Goal: Find specific page/section: Find specific page/section

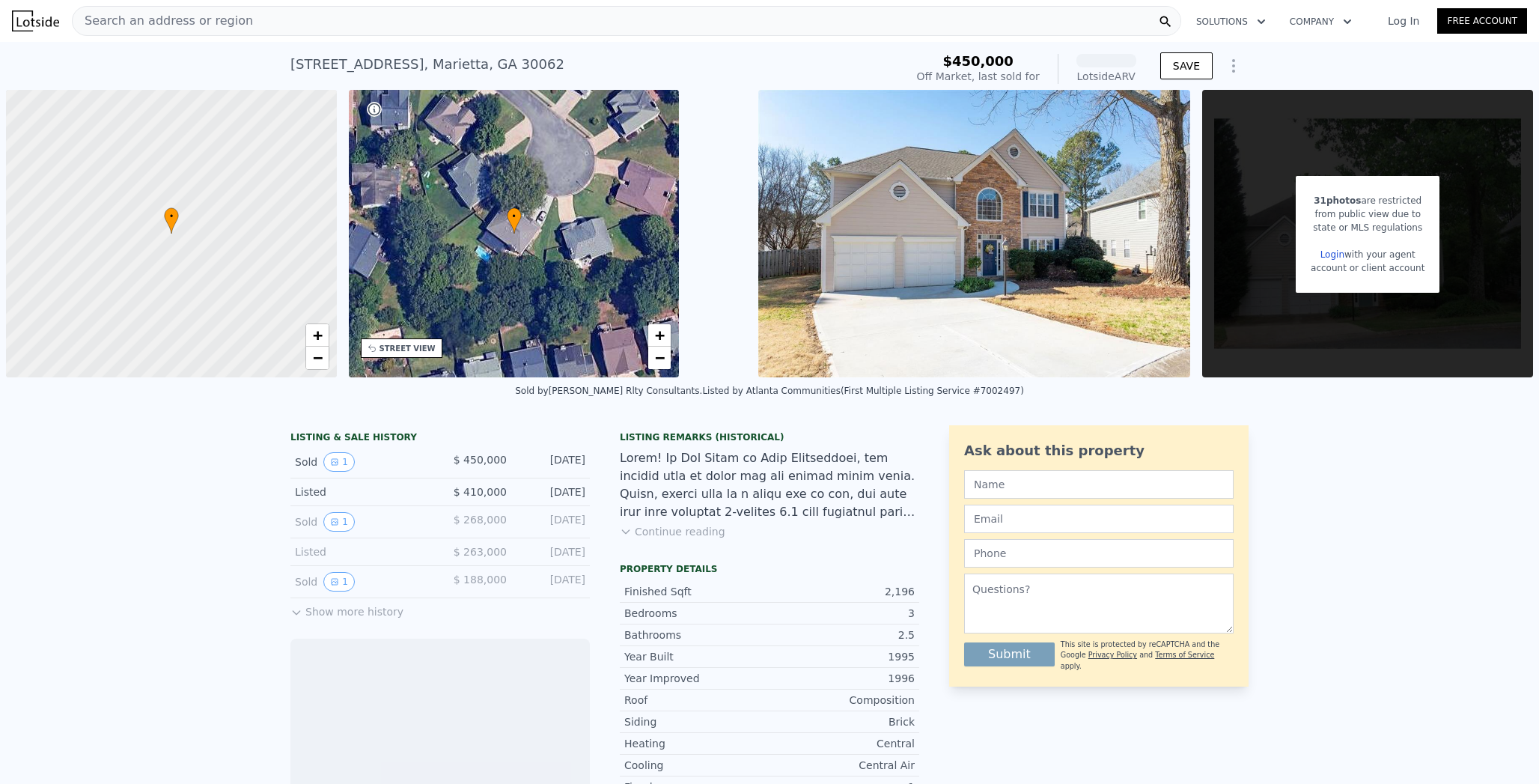
click at [188, 10] on div "Search an address or region" at bounding box center [626, 21] width 1109 height 30
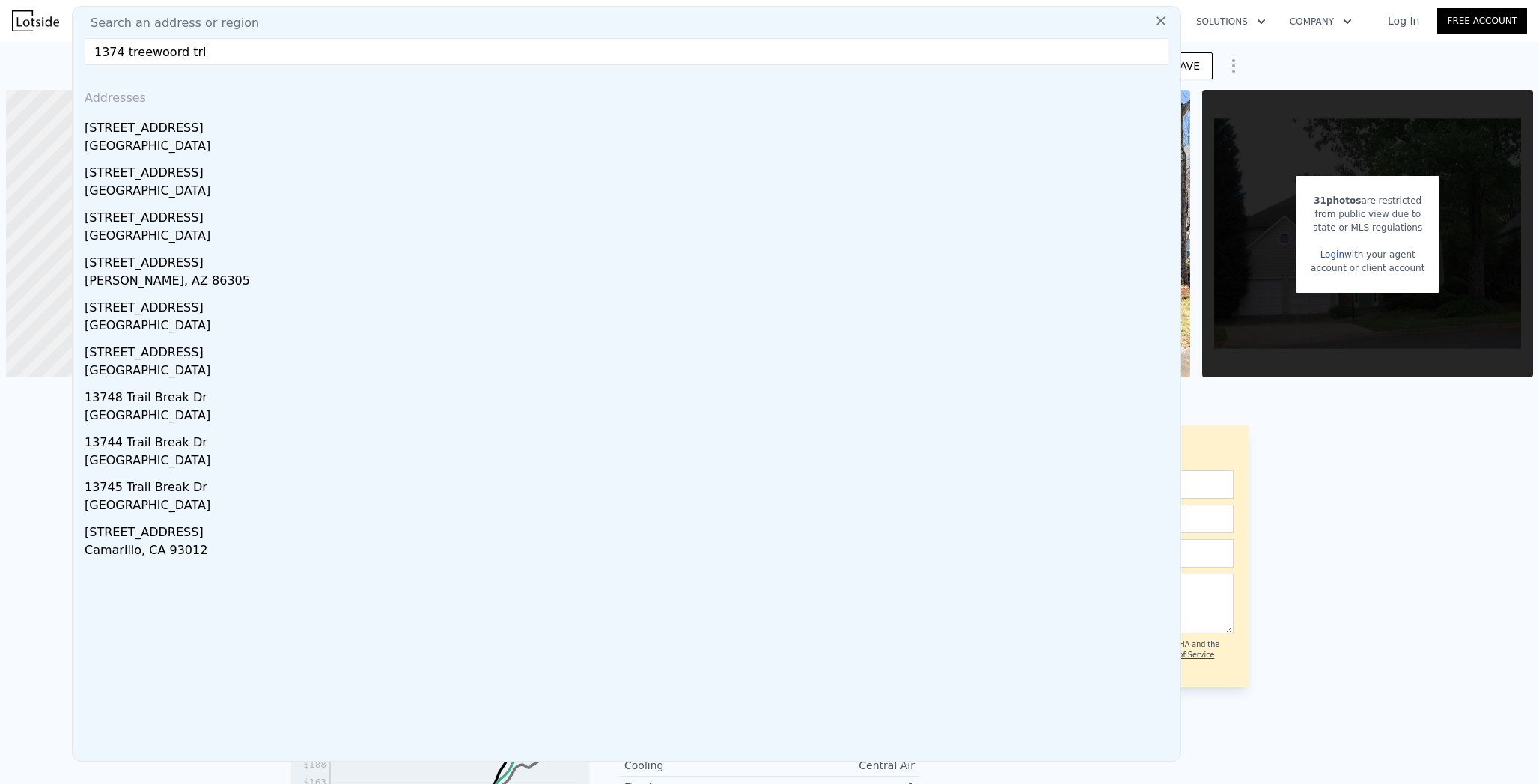
click at [84, 47] on input "1374 treewoord trl" at bounding box center [626, 52] width 1084 height 27
drag, startPoint x: 89, startPoint y: 50, endPoint x: 193, endPoint y: 50, distance: 104.0
click at [193, 50] on input "1274 treewoord trl" at bounding box center [626, 52] width 1084 height 27
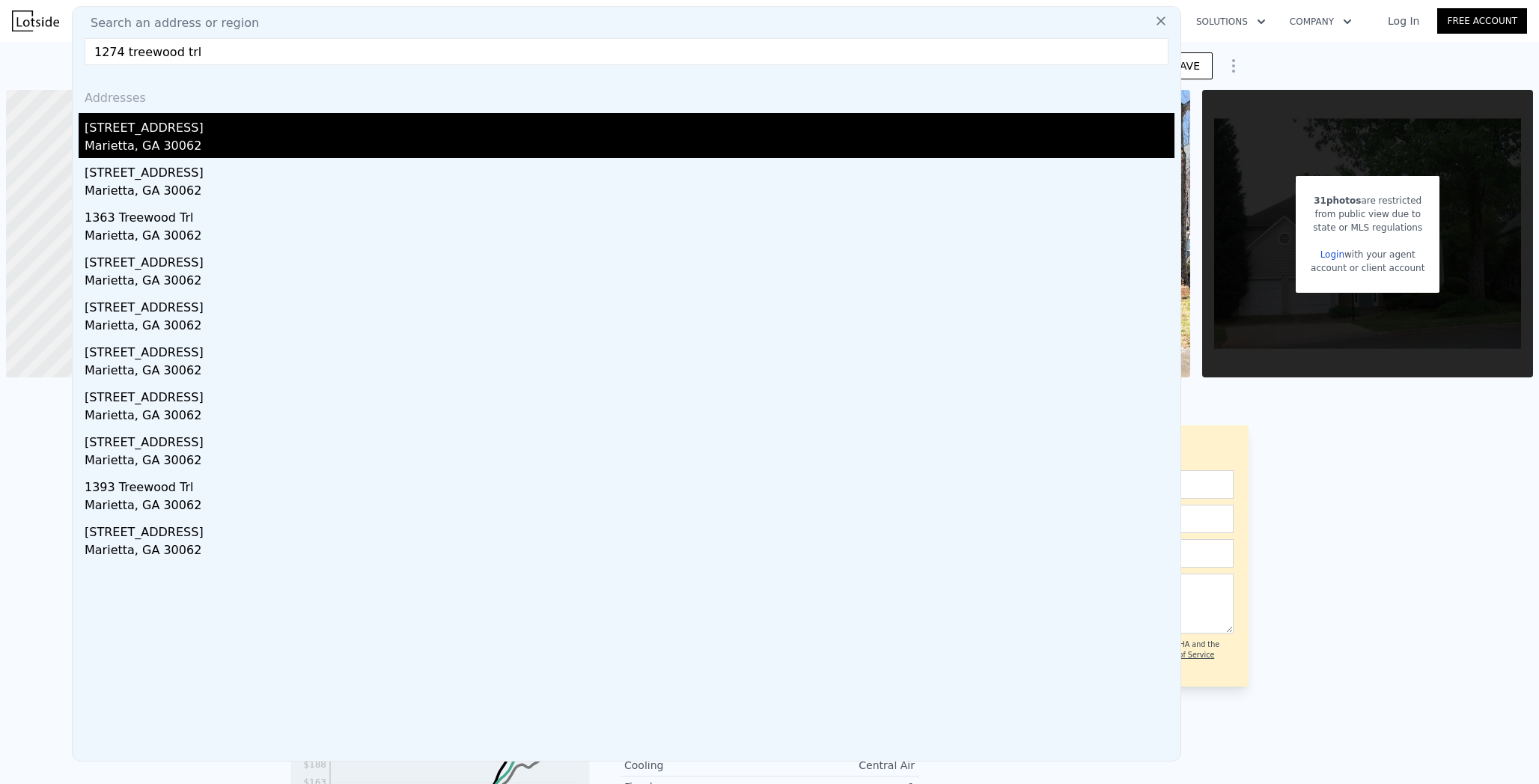
type input "1274 treewood trl"
click at [108, 128] on div "[STREET_ADDRESS]" at bounding box center [630, 124] width 1090 height 24
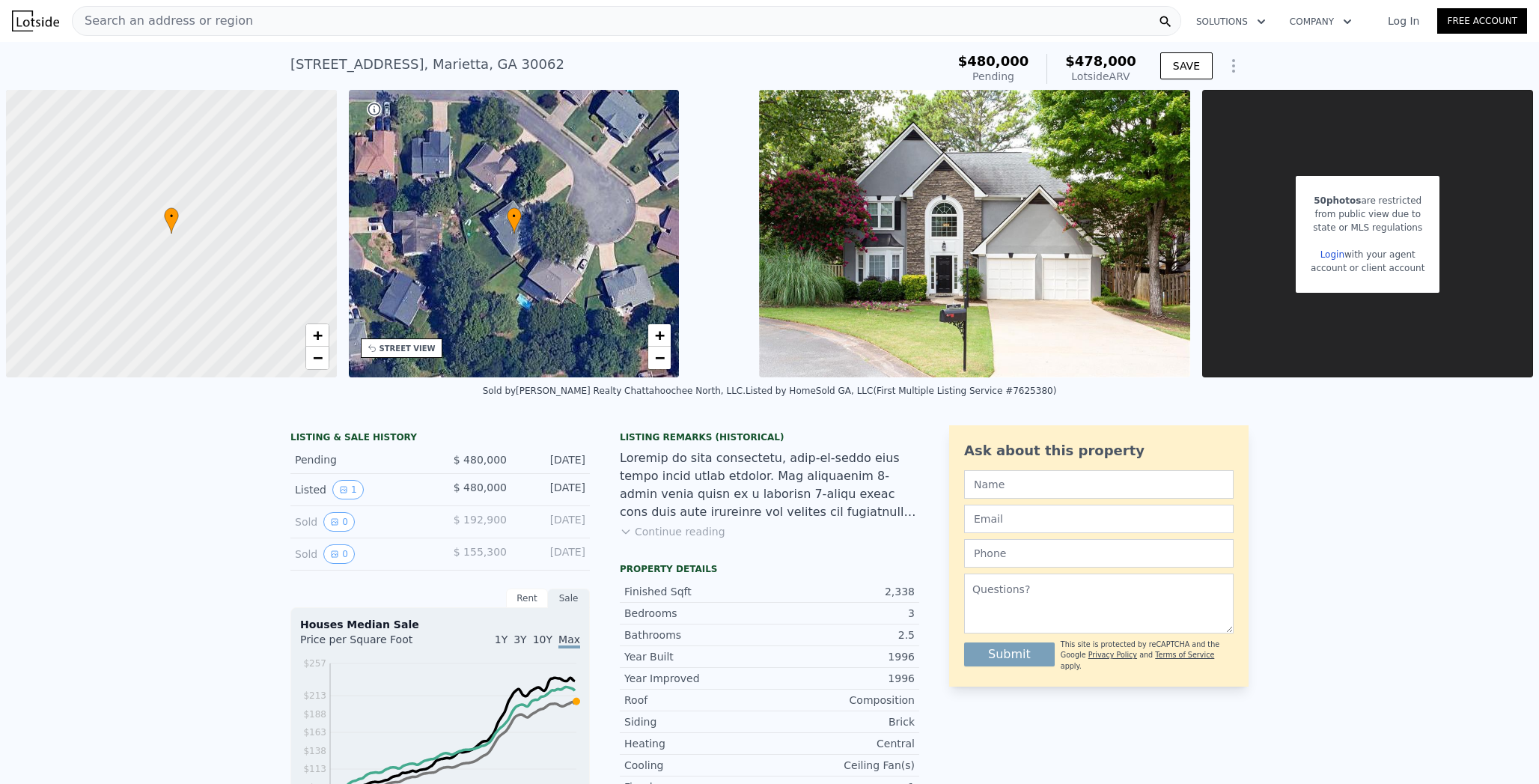
click at [502, 168] on div "• + −" at bounding box center [514, 233] width 331 height 287
click at [173, 20] on span "Search an address or region" at bounding box center [163, 21] width 181 height 18
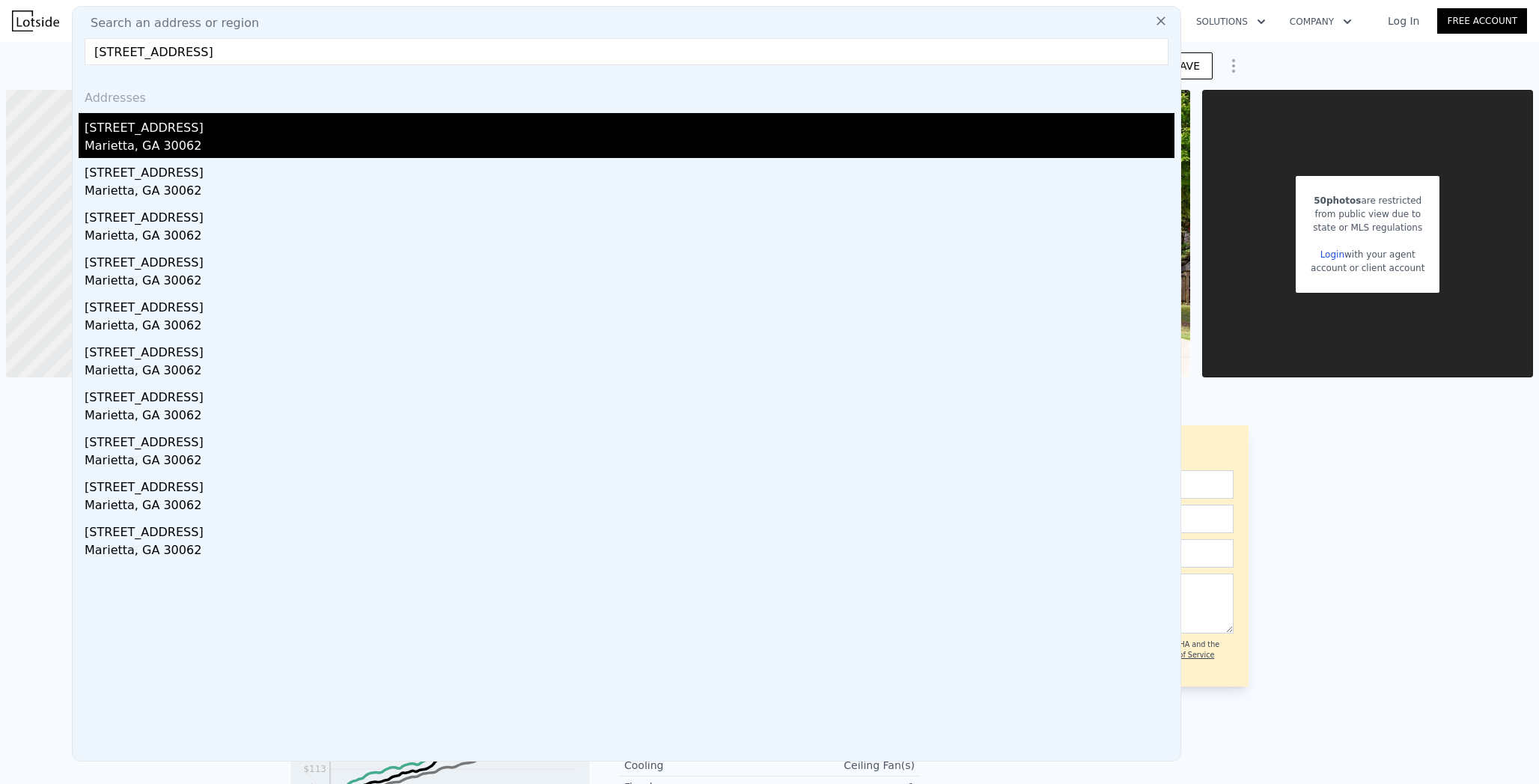
type input "[STREET_ADDRESS]"
click at [123, 144] on div "Marietta, GA 30062" at bounding box center [630, 147] width 1090 height 21
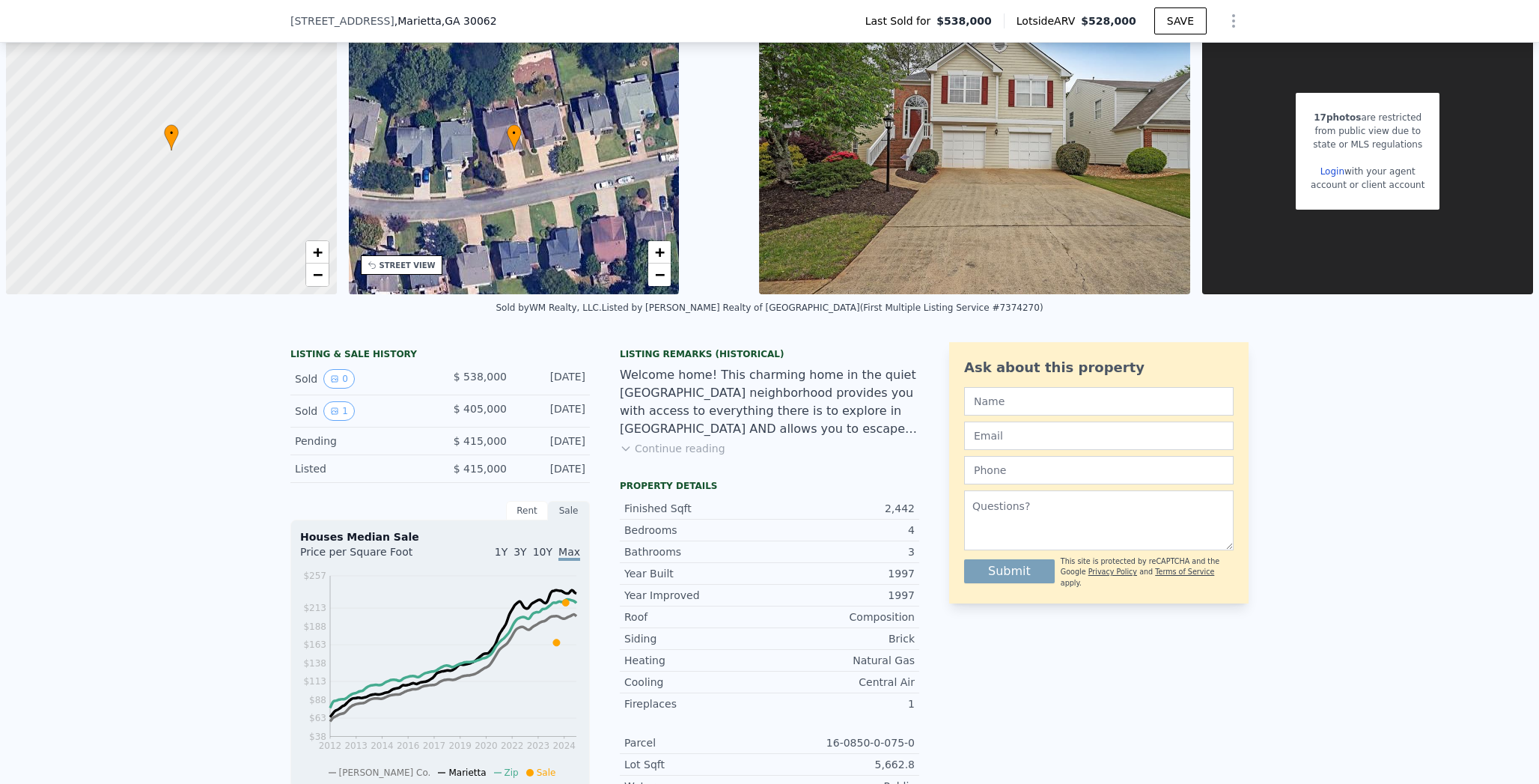
scroll to position [80, 0]
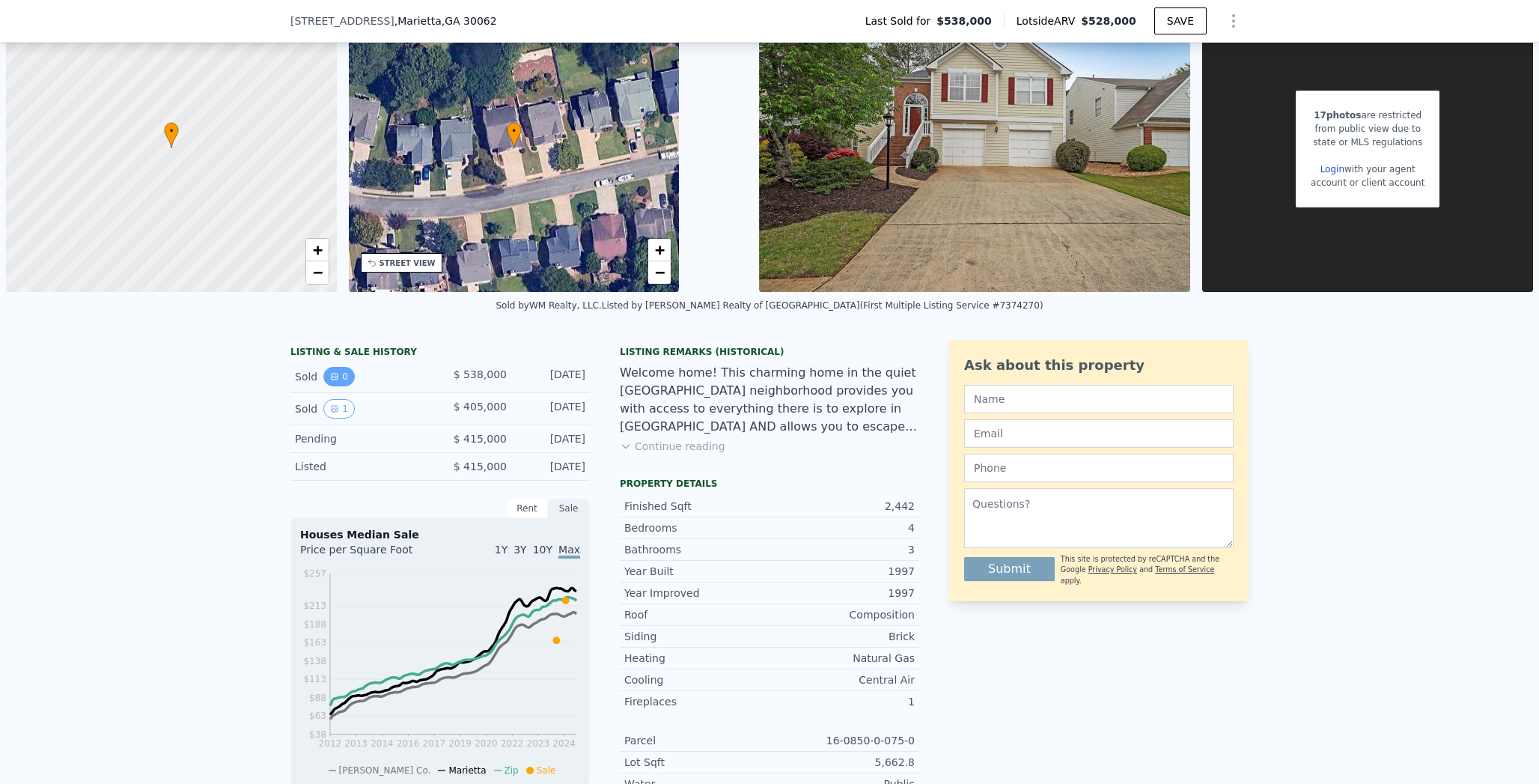
click at [329, 370] on button "0" at bounding box center [339, 376] width 32 height 19
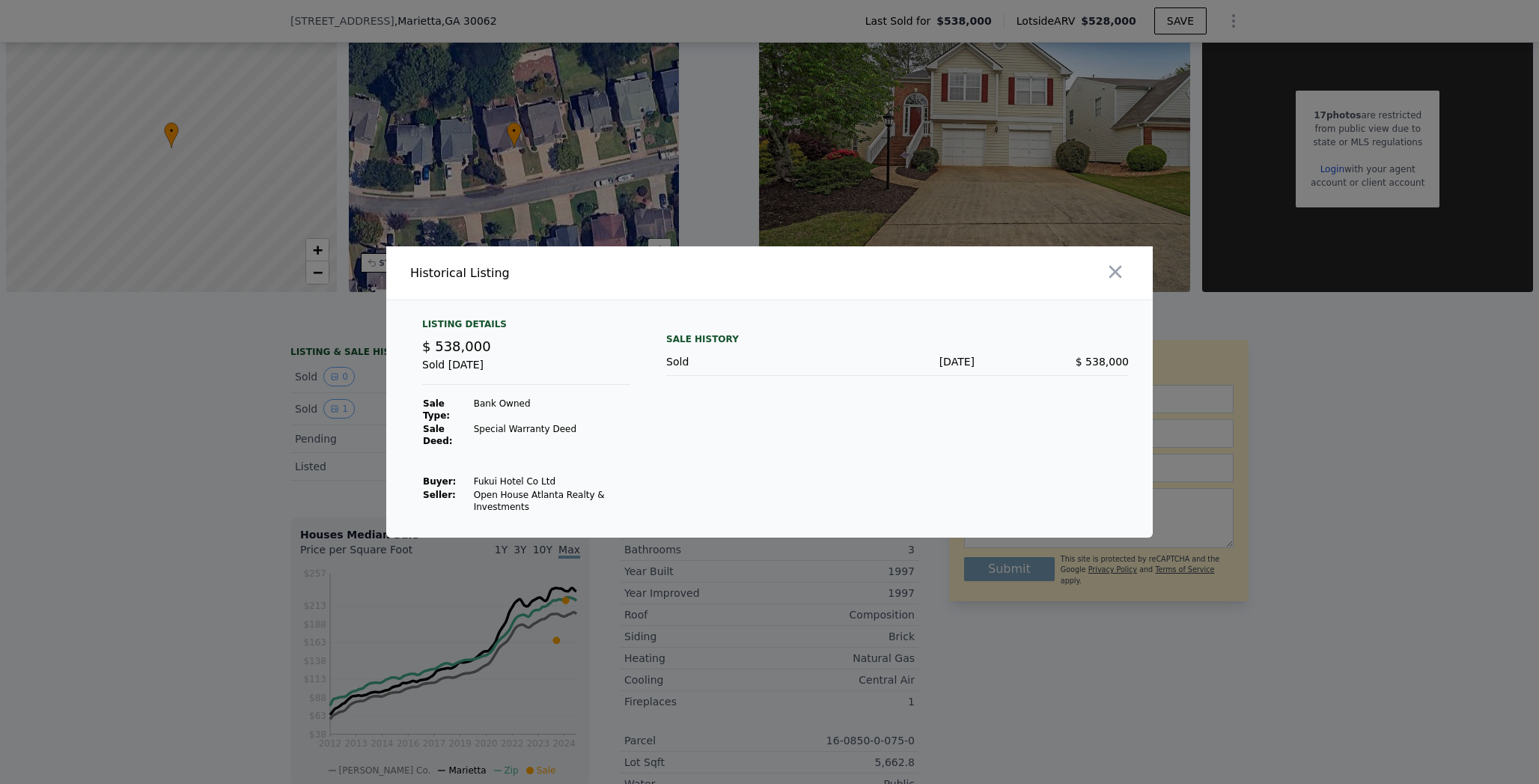
click at [233, 458] on div at bounding box center [770, 392] width 1539 height 784
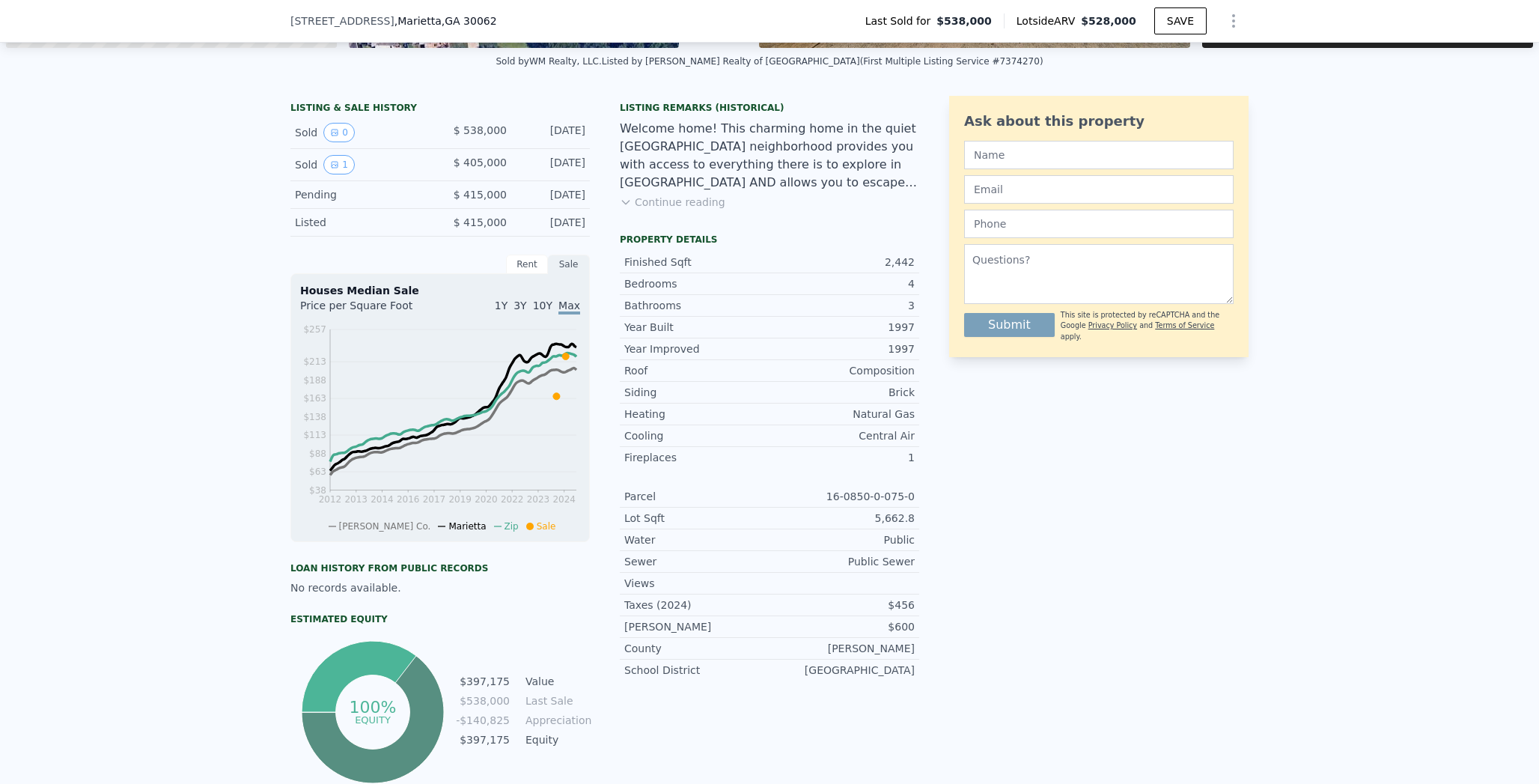
scroll to position [0, 0]
